Goal: Information Seeking & Learning: Find specific fact

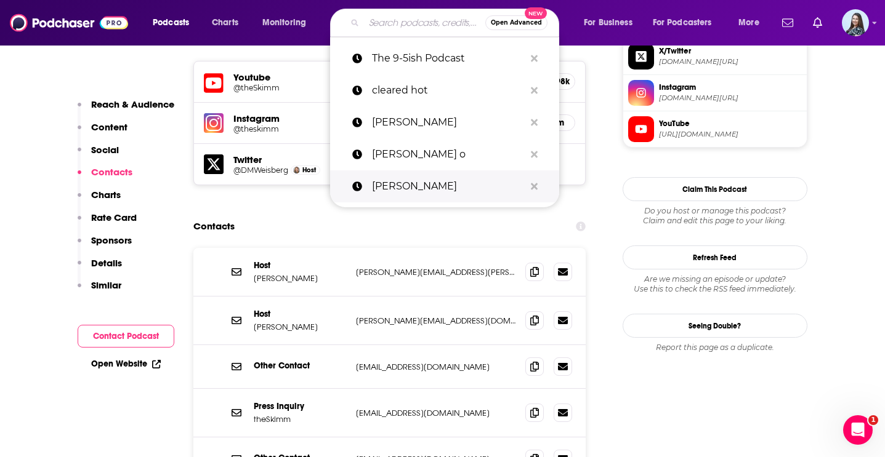
click at [422, 182] on p "[PERSON_NAME]" at bounding box center [448, 187] width 153 height 32
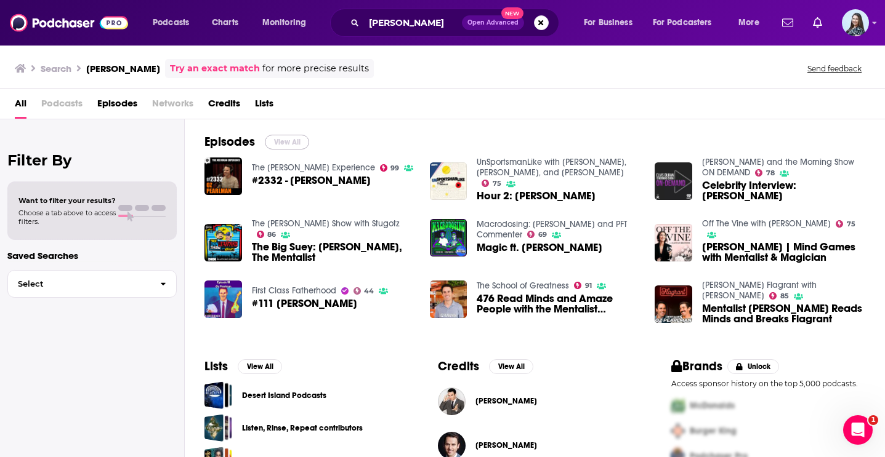
click at [278, 140] on button "View All" at bounding box center [287, 142] width 44 height 15
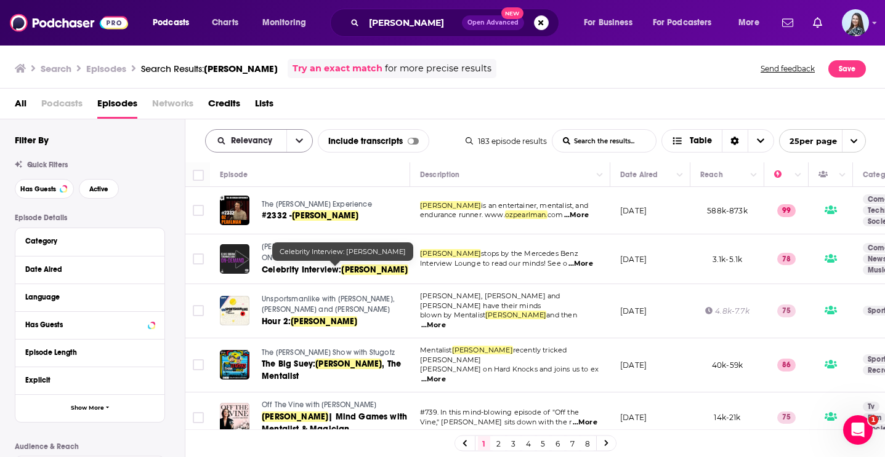
click at [300, 142] on icon "open menu" at bounding box center [298, 141] width 7 height 4
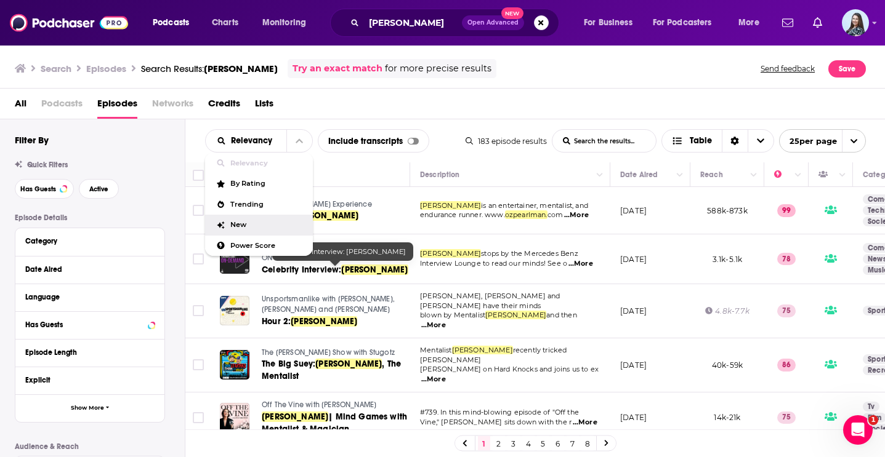
click at [273, 230] on div "New" at bounding box center [259, 225] width 108 height 21
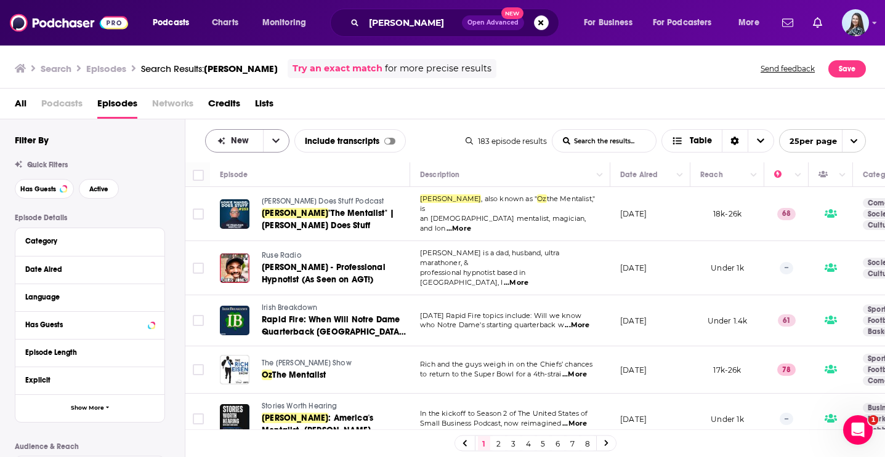
click at [272, 148] on button "open menu" at bounding box center [276, 141] width 26 height 22
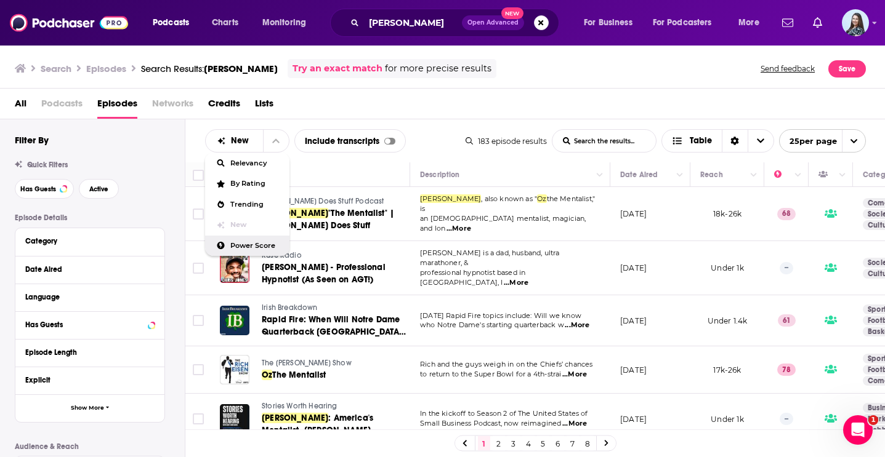
click at [254, 245] on span "Power Score" at bounding box center [254, 246] width 49 height 7
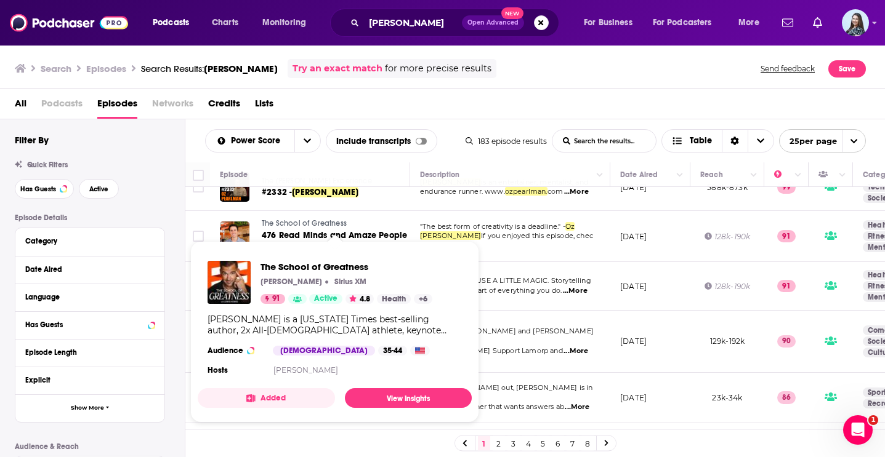
scroll to position [26, 0]
